Goal: Task Accomplishment & Management: Complete application form

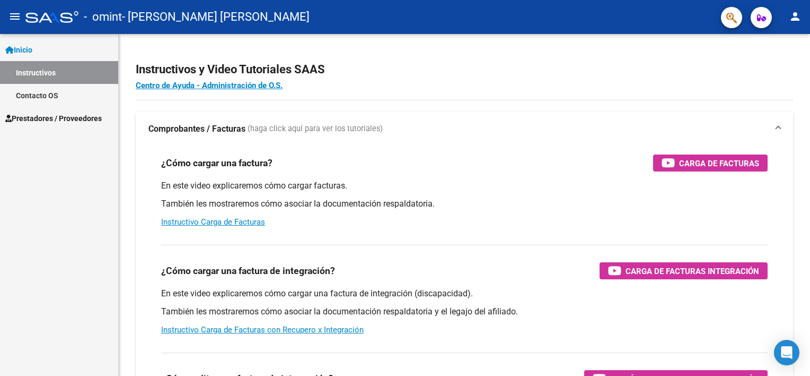
click at [38, 116] on span "Prestadores / Proveedores" at bounding box center [53, 118] width 97 height 12
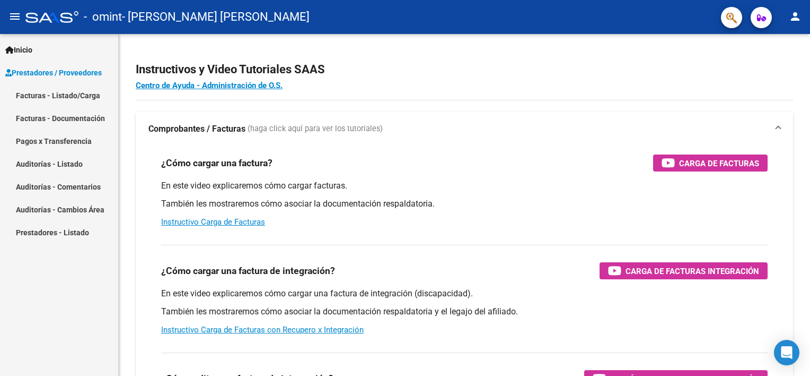
click at [27, 118] on link "Facturas - Documentación" at bounding box center [59, 118] width 118 height 23
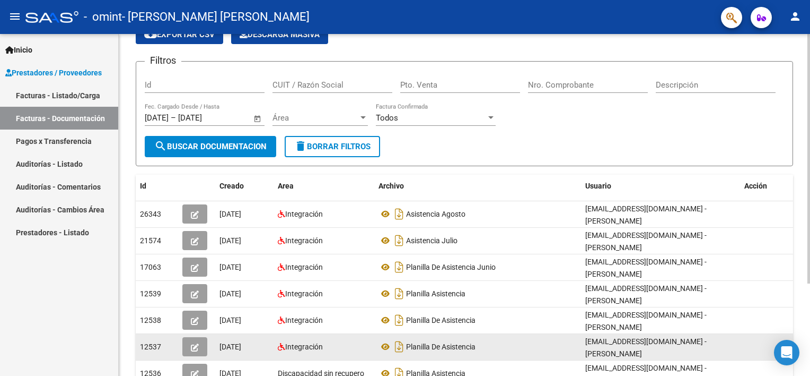
scroll to position [106, 0]
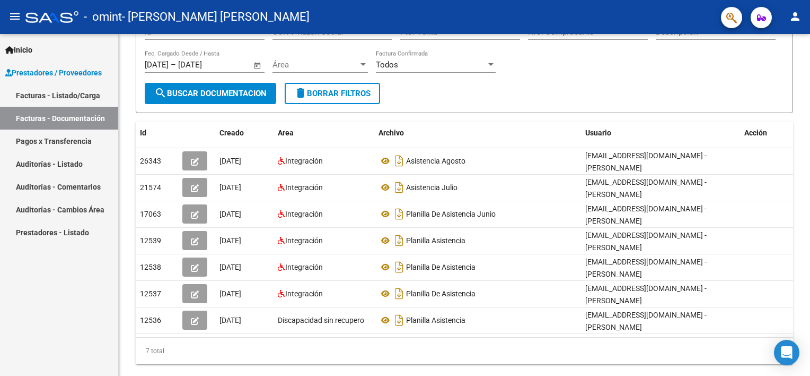
click at [59, 137] on link "Pagos x Transferencia" at bounding box center [59, 140] width 118 height 23
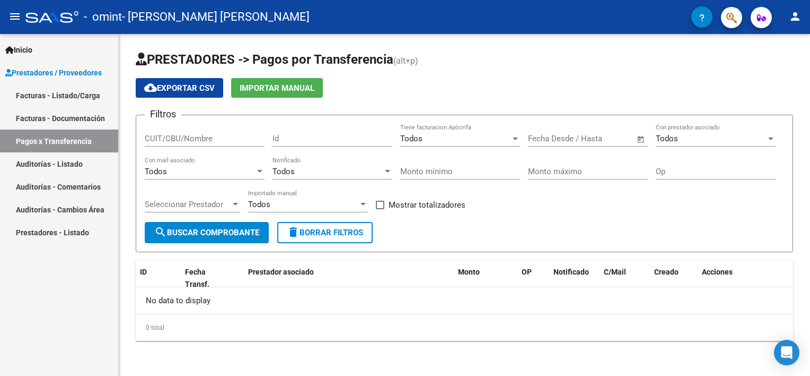
click at [62, 163] on link "Auditorías - Listado" at bounding box center [59, 163] width 118 height 23
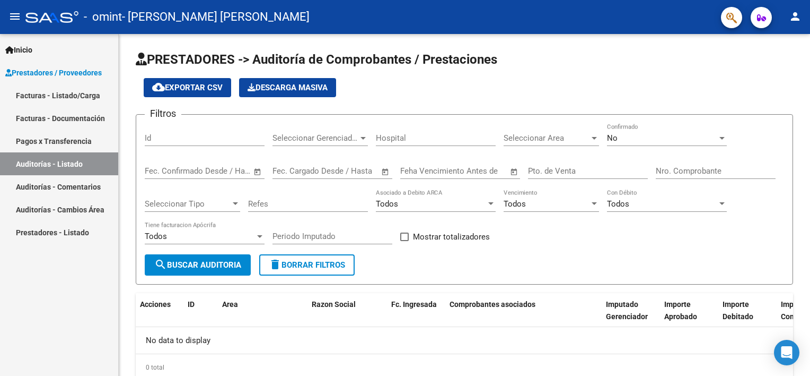
click at [66, 187] on link "Auditorías - Comentarios" at bounding box center [59, 186] width 118 height 23
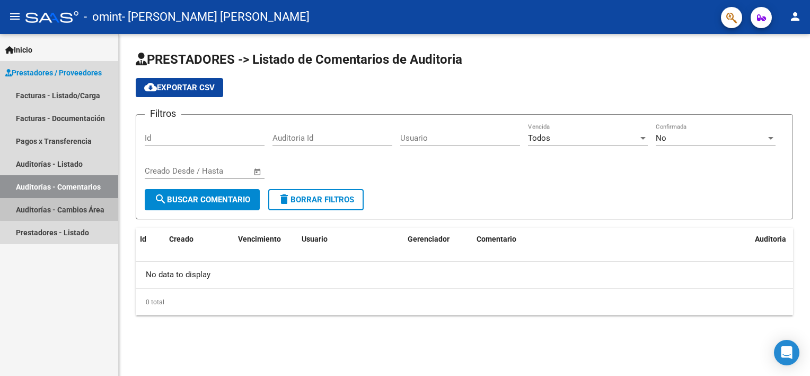
click at [77, 208] on link "Auditorías - Cambios Área" at bounding box center [59, 209] width 118 height 23
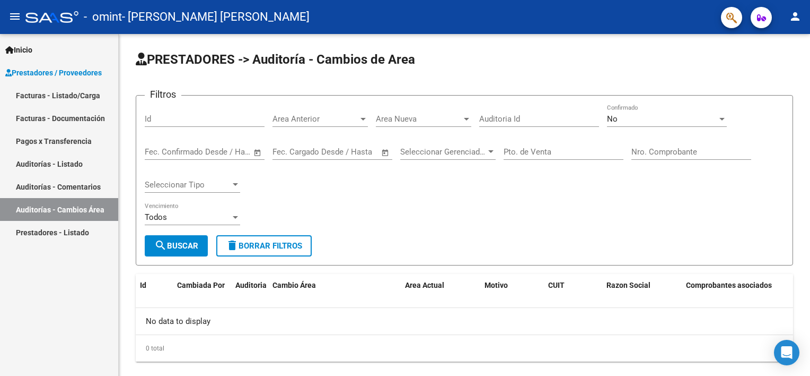
click at [40, 233] on link "Prestadores - Listado" at bounding box center [59, 232] width 118 height 23
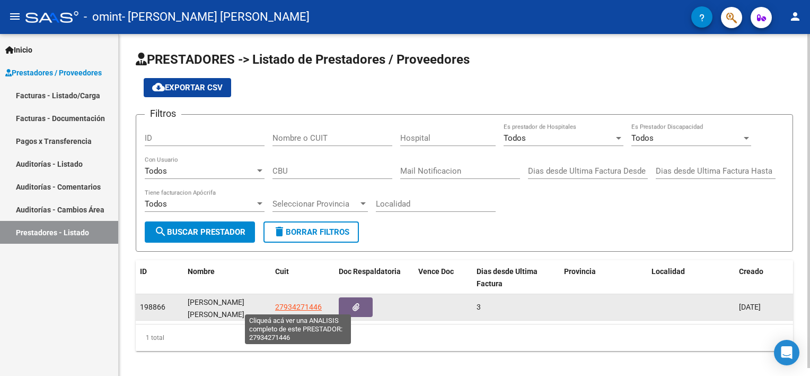
click at [289, 306] on span "27934271446" at bounding box center [298, 306] width 47 height 8
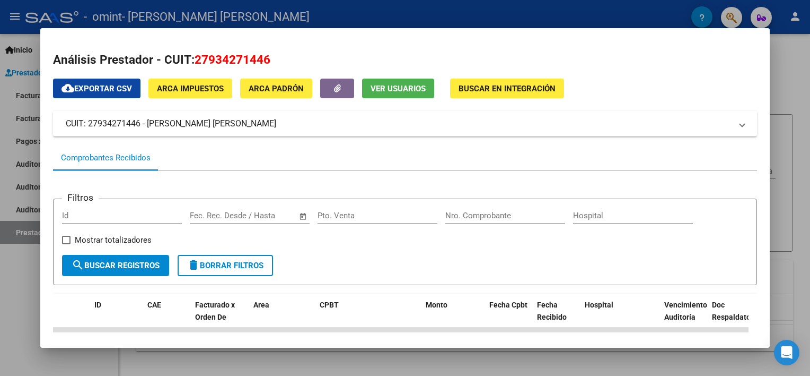
click at [23, 256] on div at bounding box center [405, 188] width 810 height 376
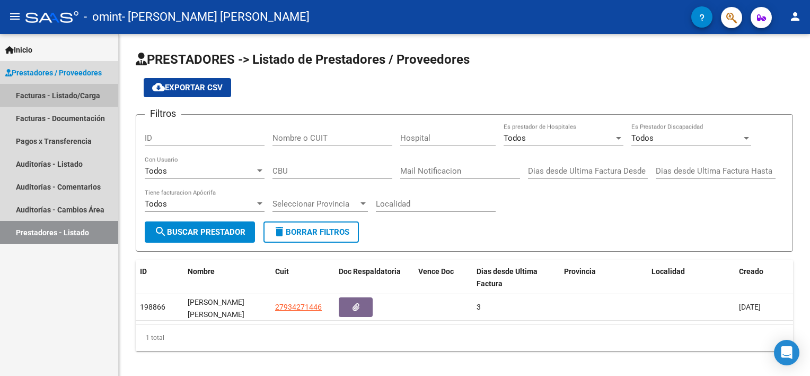
click at [69, 93] on link "Facturas - Listado/Carga" at bounding box center [59, 95] width 118 height 23
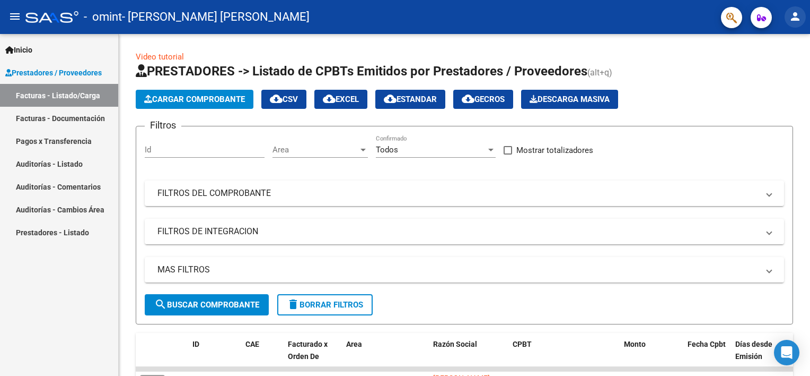
click at [797, 15] on mat-icon "person" at bounding box center [795, 16] width 13 height 13
click at [773, 67] on button "exit_to_app Salir" at bounding box center [774, 69] width 65 height 25
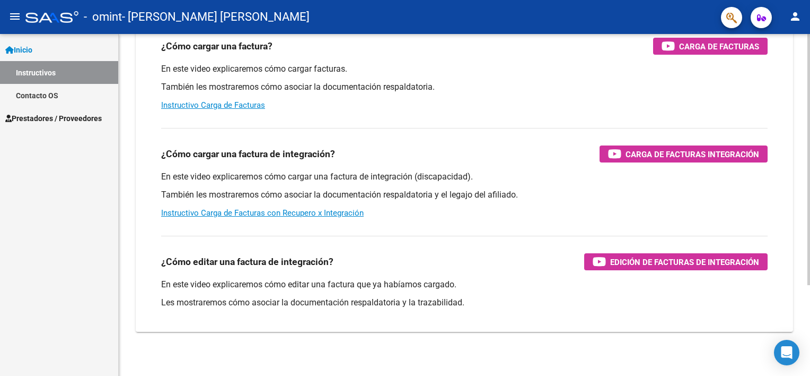
scroll to position [123, 0]
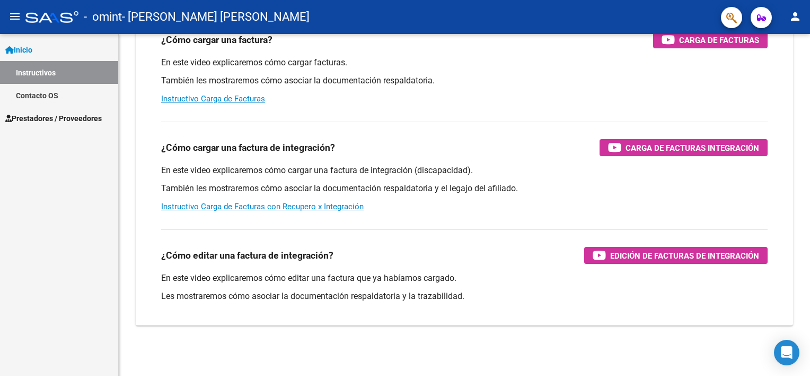
click at [800, 14] on mat-icon "person" at bounding box center [795, 16] width 13 height 13
click at [770, 67] on button "exit_to_app Salir" at bounding box center [774, 69] width 65 height 25
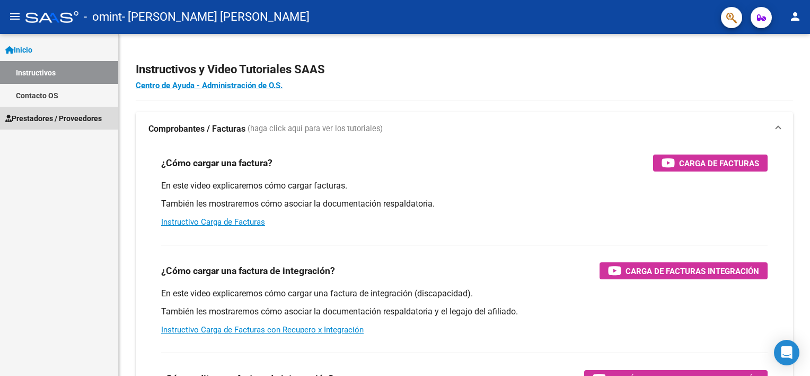
click at [37, 121] on span "Prestadores / Proveedores" at bounding box center [53, 118] width 97 height 12
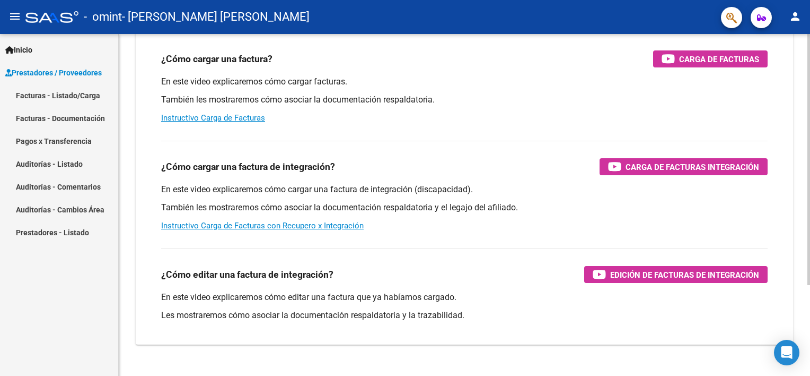
scroll to position [106, 0]
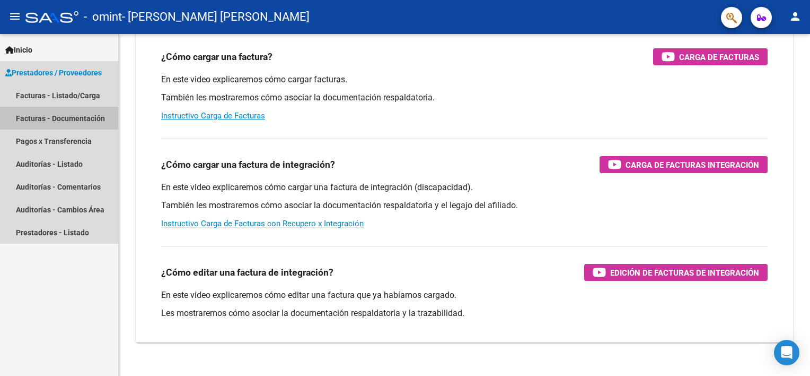
click at [64, 119] on link "Facturas - Documentación" at bounding box center [59, 118] width 118 height 23
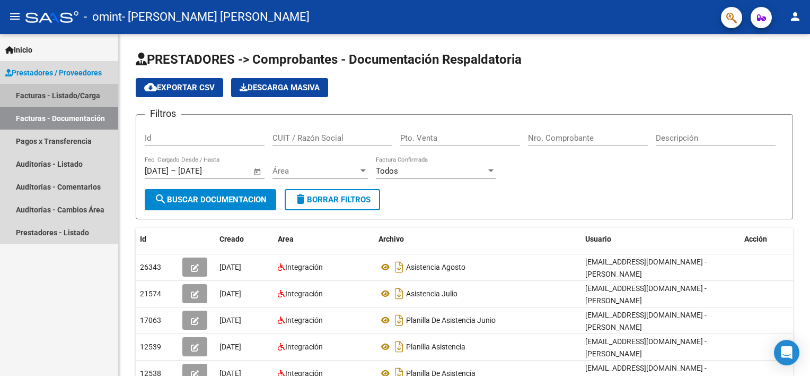
click at [63, 98] on link "Facturas - Listado/Carga" at bounding box center [59, 95] width 118 height 23
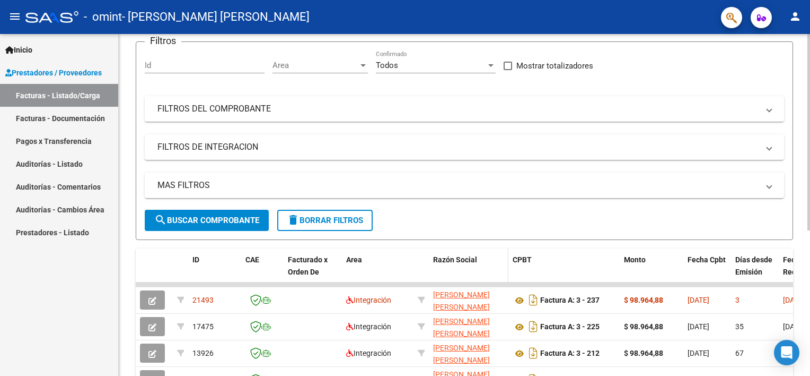
scroll to position [106, 0]
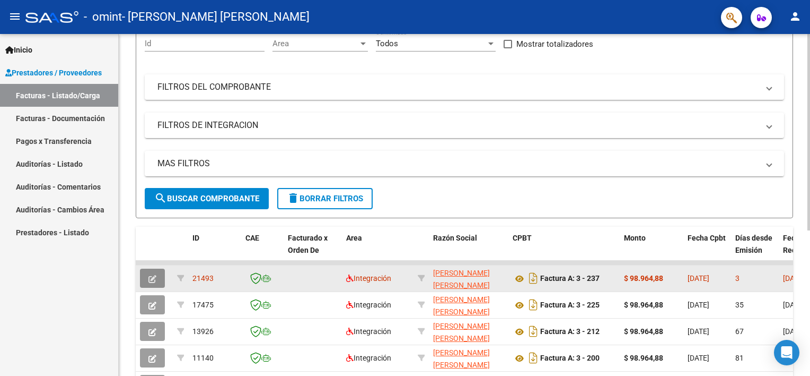
click at [153, 277] on icon "button" at bounding box center [153, 279] width 8 height 8
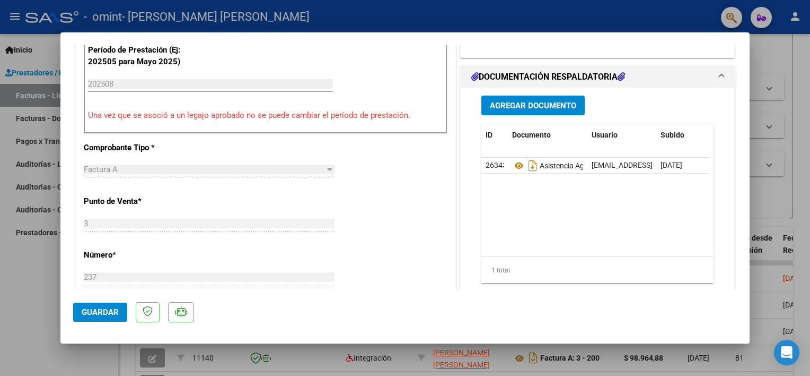
scroll to position [241, 0]
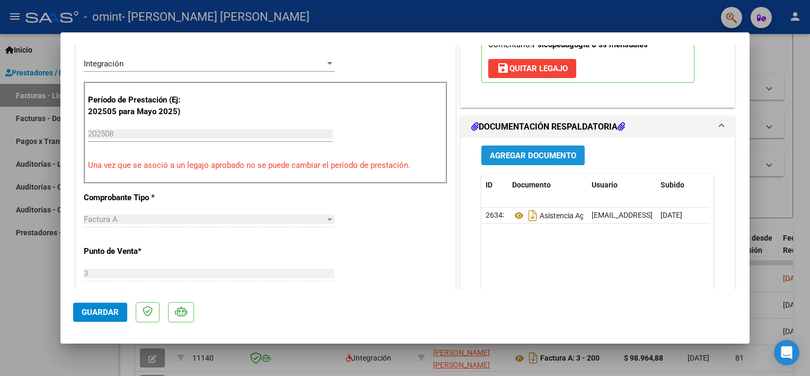
click at [514, 154] on span "Agregar Documento" at bounding box center [533, 156] width 86 height 10
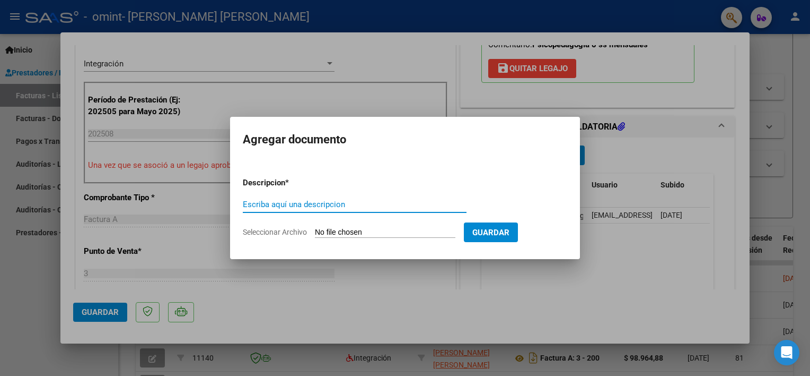
click at [287, 202] on input "Escriba aquí una descripcion" at bounding box center [355, 204] width 224 height 10
type input "Informe Evolutivo"
click at [276, 230] on span "Seleccionar Archivo" at bounding box center [275, 232] width 64 height 8
click at [315, 230] on input "Seleccionar Archivo" at bounding box center [385, 233] width 141 height 10
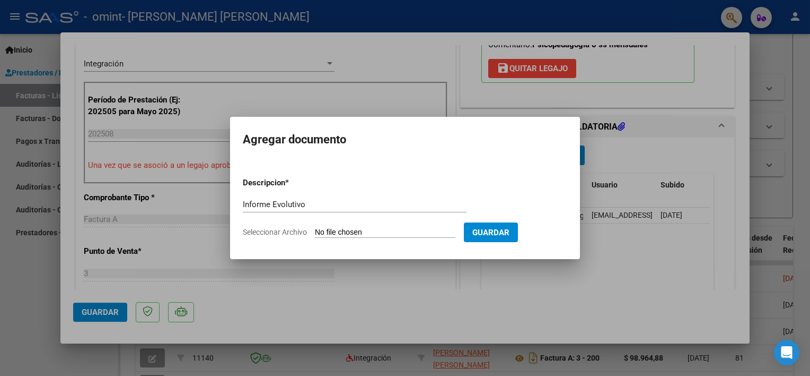
type input "C:\fakepath\INFORME EVOLUTIVO HANNA RUIZ DIAZ.pdf"
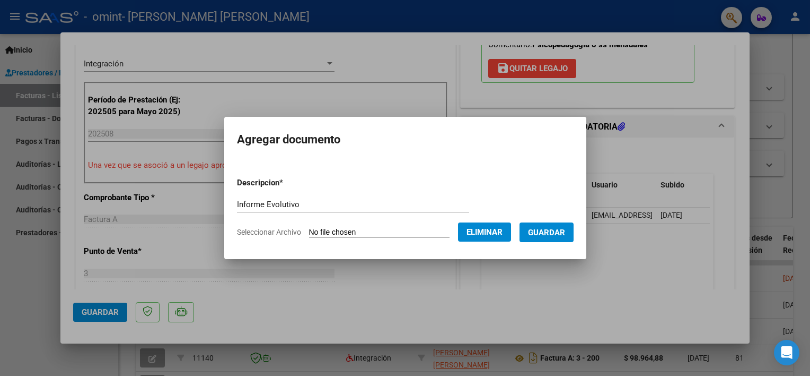
click at [565, 231] on span "Guardar" at bounding box center [546, 233] width 37 height 10
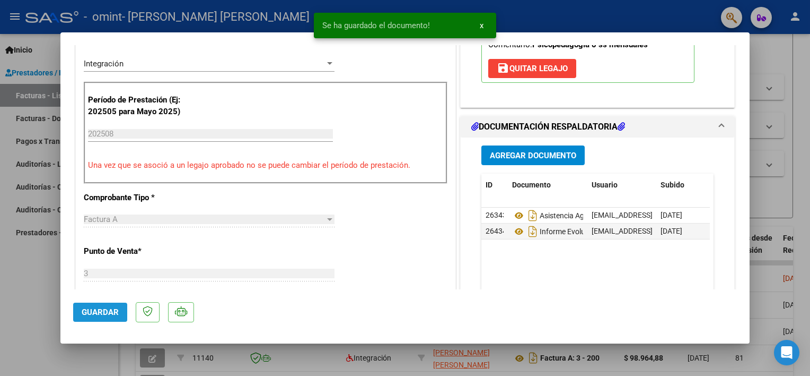
click at [105, 310] on span "Guardar" at bounding box center [100, 312] width 37 height 10
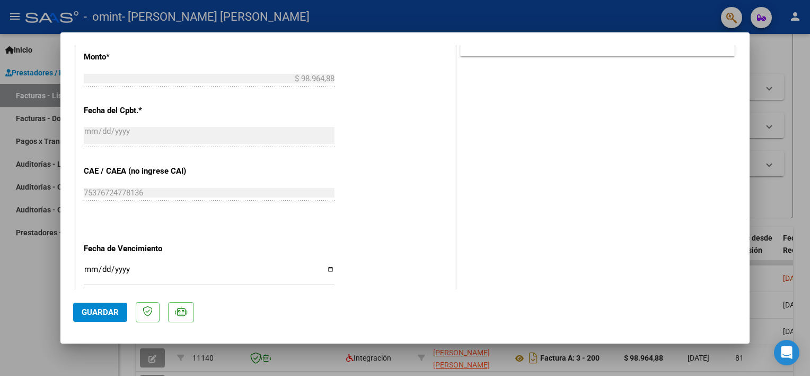
scroll to position [665, 0]
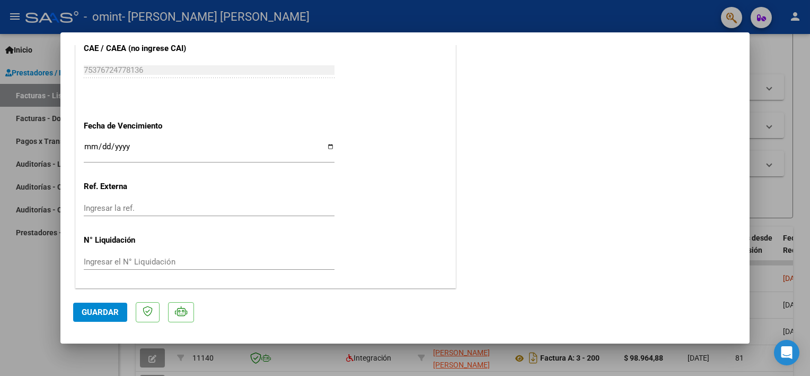
click at [795, 178] on div at bounding box center [405, 188] width 810 height 376
type input "$ 0,00"
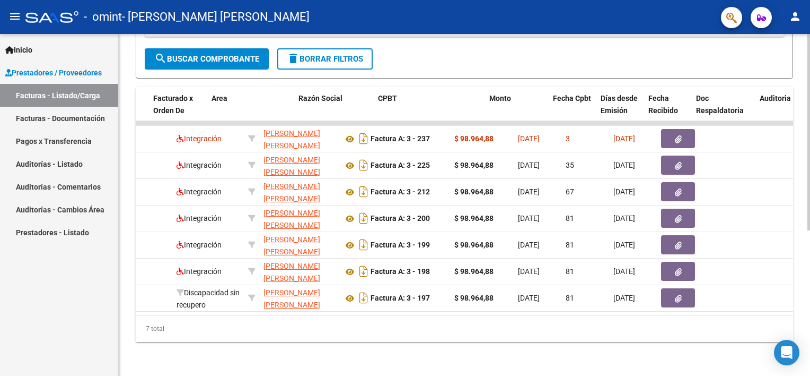
scroll to position [0, 205]
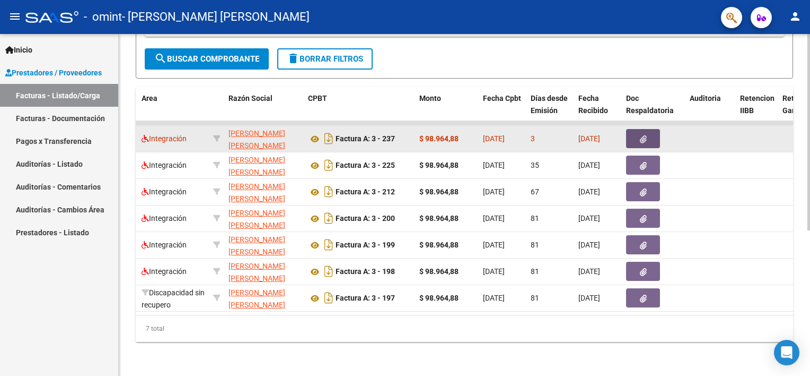
click at [643, 135] on icon "button" at bounding box center [643, 139] width 7 height 8
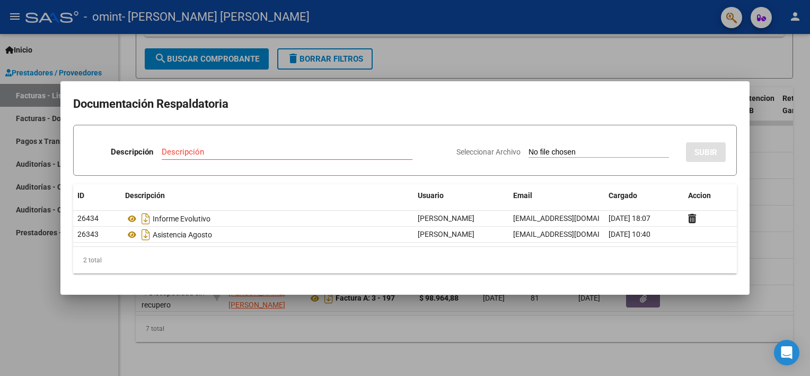
click at [785, 204] on div at bounding box center [405, 188] width 810 height 376
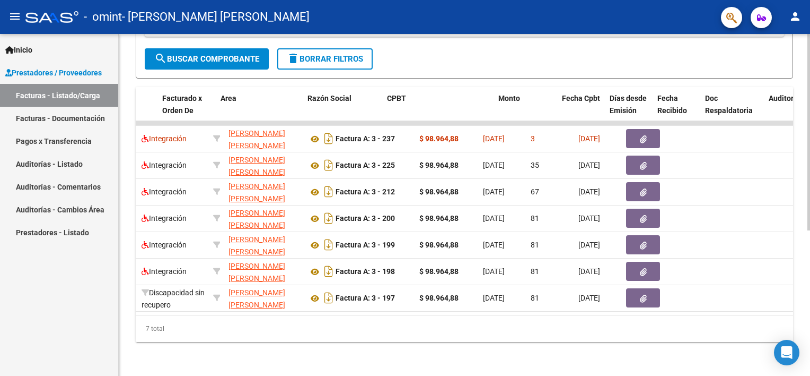
scroll to position [0, 0]
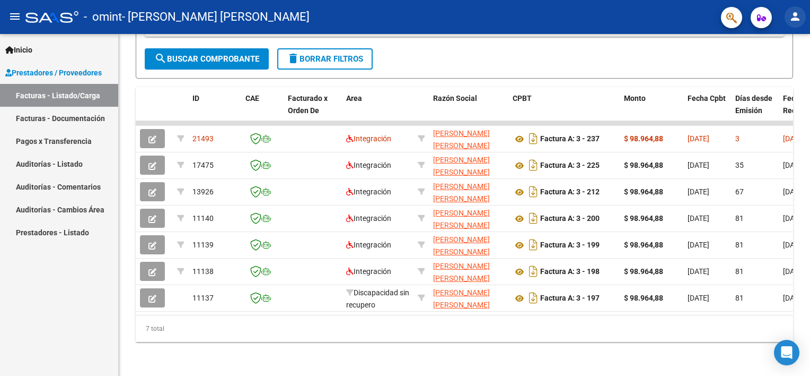
click at [794, 18] on mat-icon "person" at bounding box center [795, 16] width 13 height 13
click at [777, 68] on button "exit_to_app Salir" at bounding box center [774, 69] width 65 height 25
